Goal: Task Accomplishment & Management: Use online tool/utility

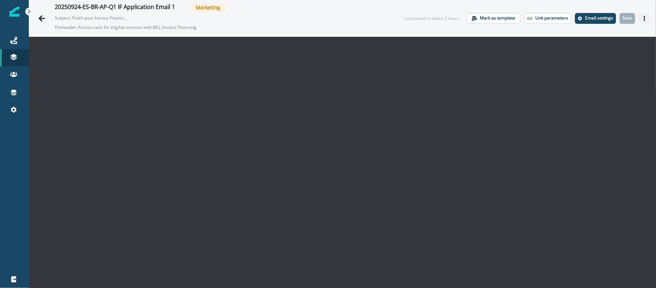
click at [644, 20] on icon "Actions" at bounding box center [644, 18] width 1 height 5
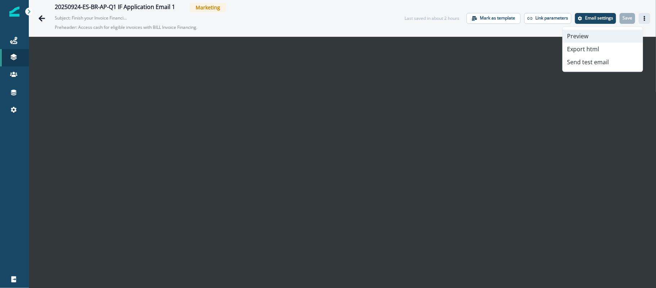
click at [594, 37] on button "Preview" at bounding box center [603, 36] width 80 height 13
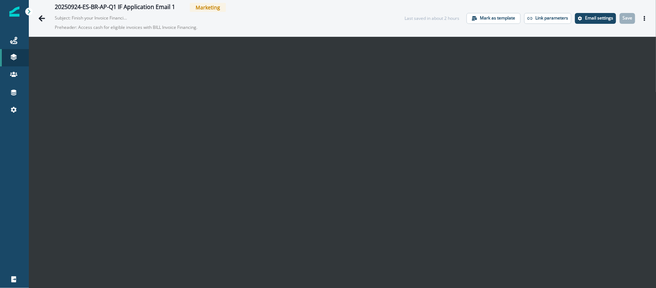
scroll to position [12, 0]
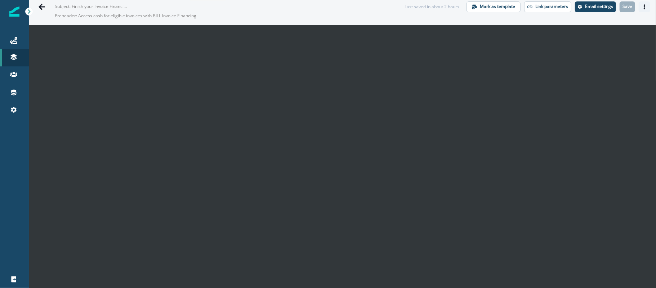
click at [642, 8] on icon "Actions" at bounding box center [644, 6] width 5 height 5
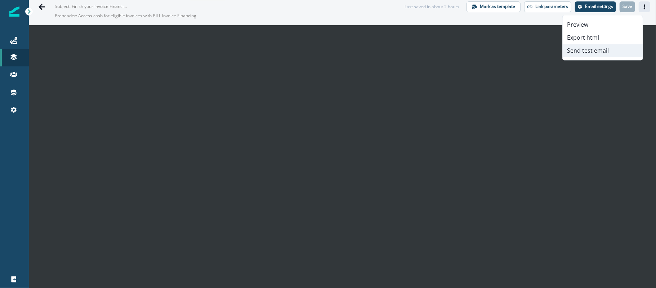
click at [595, 53] on button "Send test email" at bounding box center [603, 50] width 80 height 13
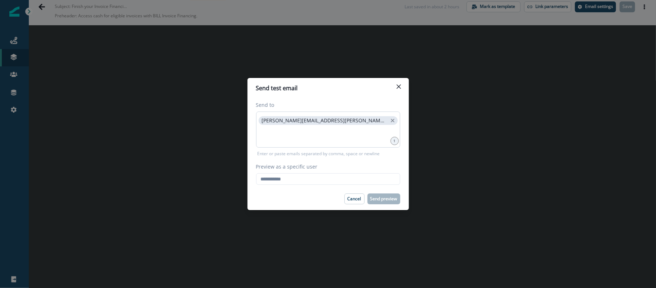
click at [357, 125] on div "[PERSON_NAME][EMAIL_ADDRESS][PERSON_NAME][DOMAIN_NAME]" at bounding box center [328, 129] width 144 height 36
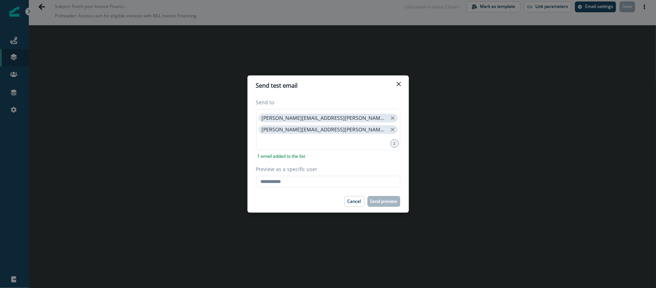
click at [280, 191] on footer "Cancel Send preview" at bounding box center [328, 201] width 161 height 22
click at [279, 186] on input "Preview as a specific user" at bounding box center [328, 182] width 144 height 12
paste input "**********"
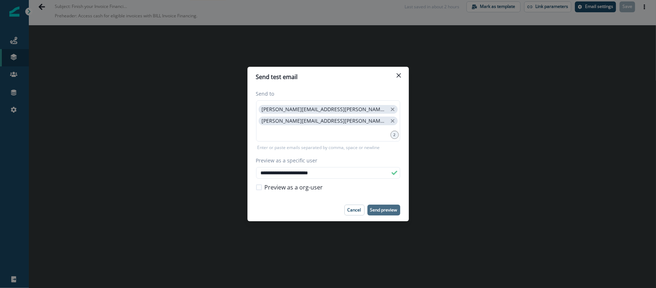
type input "**********"
click at [391, 208] on p "Send preview" at bounding box center [383, 209] width 27 height 5
